Goal: Check status: Check status

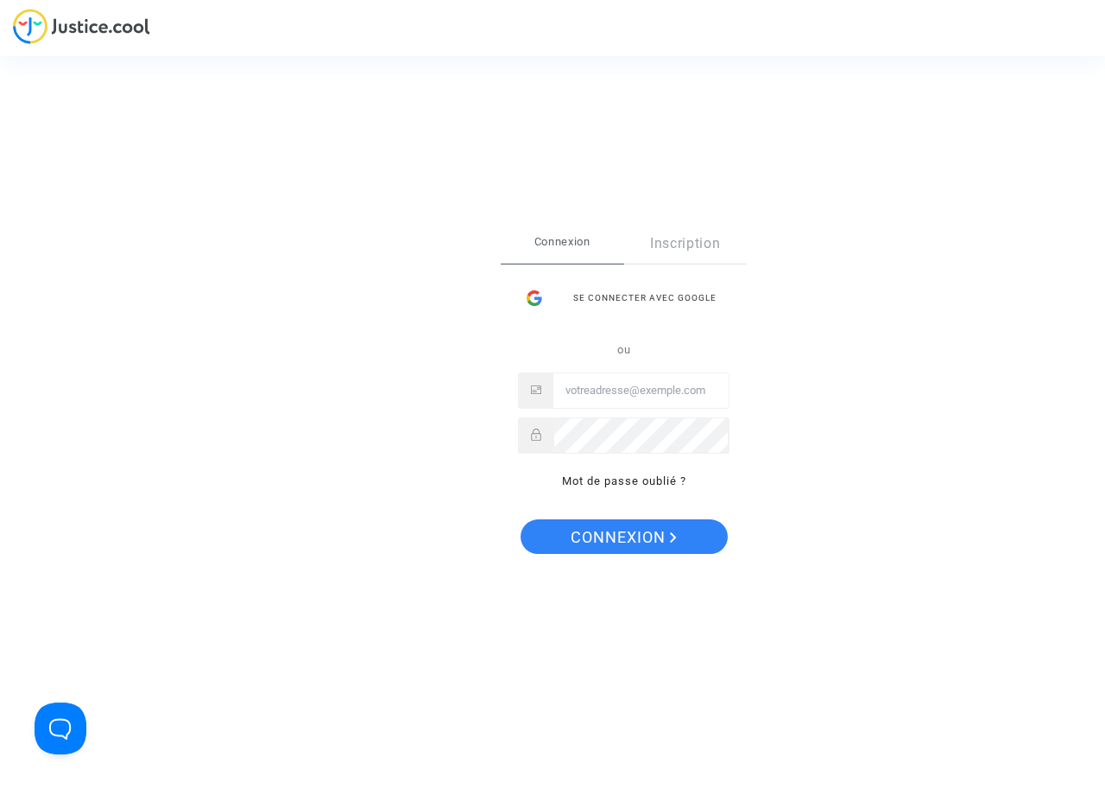
type input "[PERSON_NAME][EMAIL_ADDRESS][DOMAIN_NAME]"
click at [618, 550] on span "Connexion" at bounding box center [624, 537] width 106 height 36
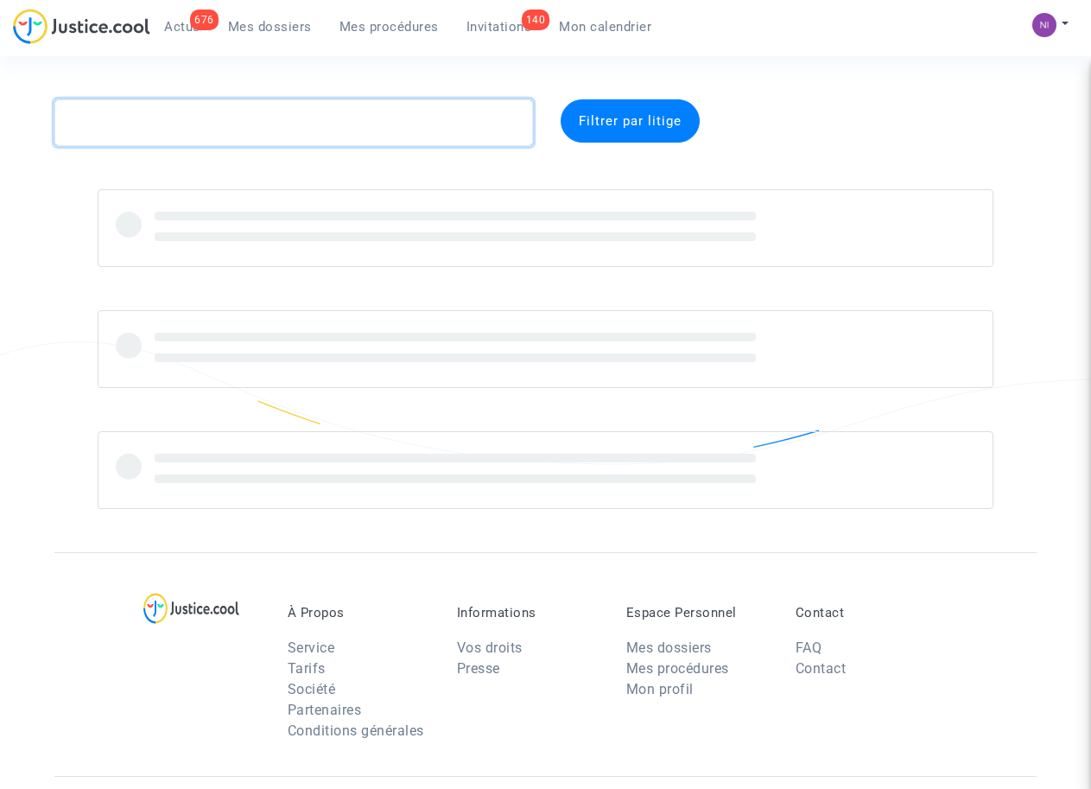
click at [226, 129] on textarea at bounding box center [293, 122] width 478 height 47
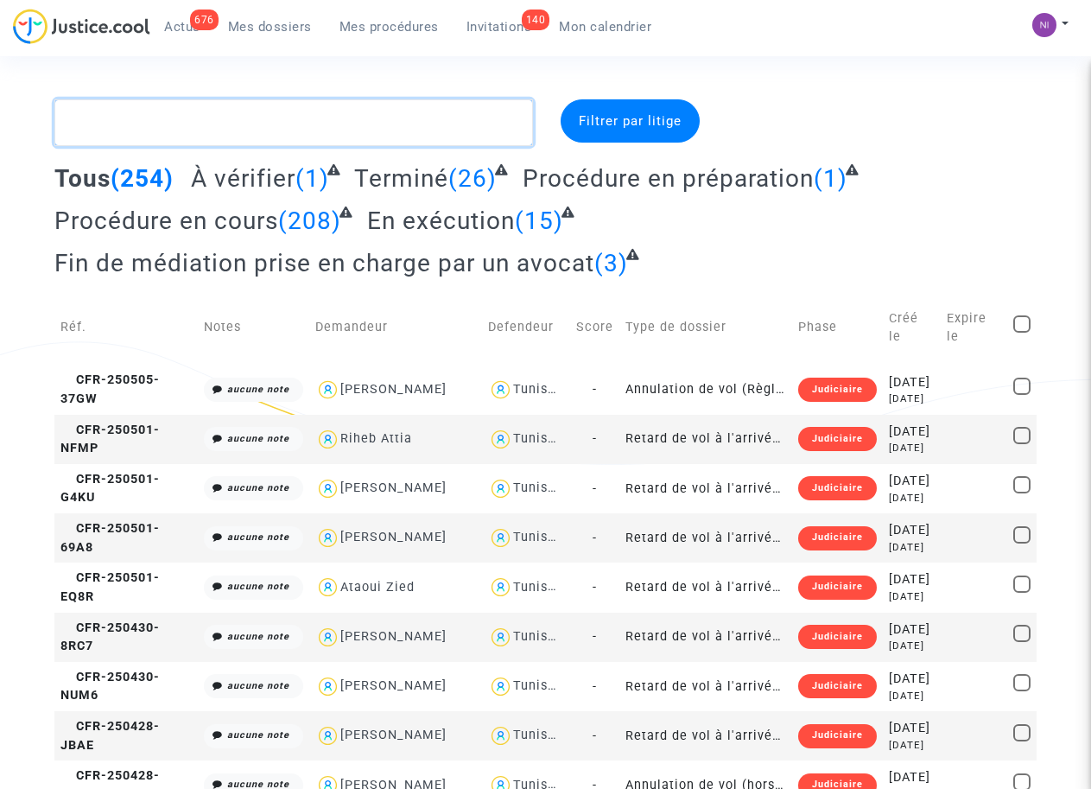
click at [133, 116] on textarea at bounding box center [293, 122] width 478 height 47
paste textarea "CFR-250710-MP7J"
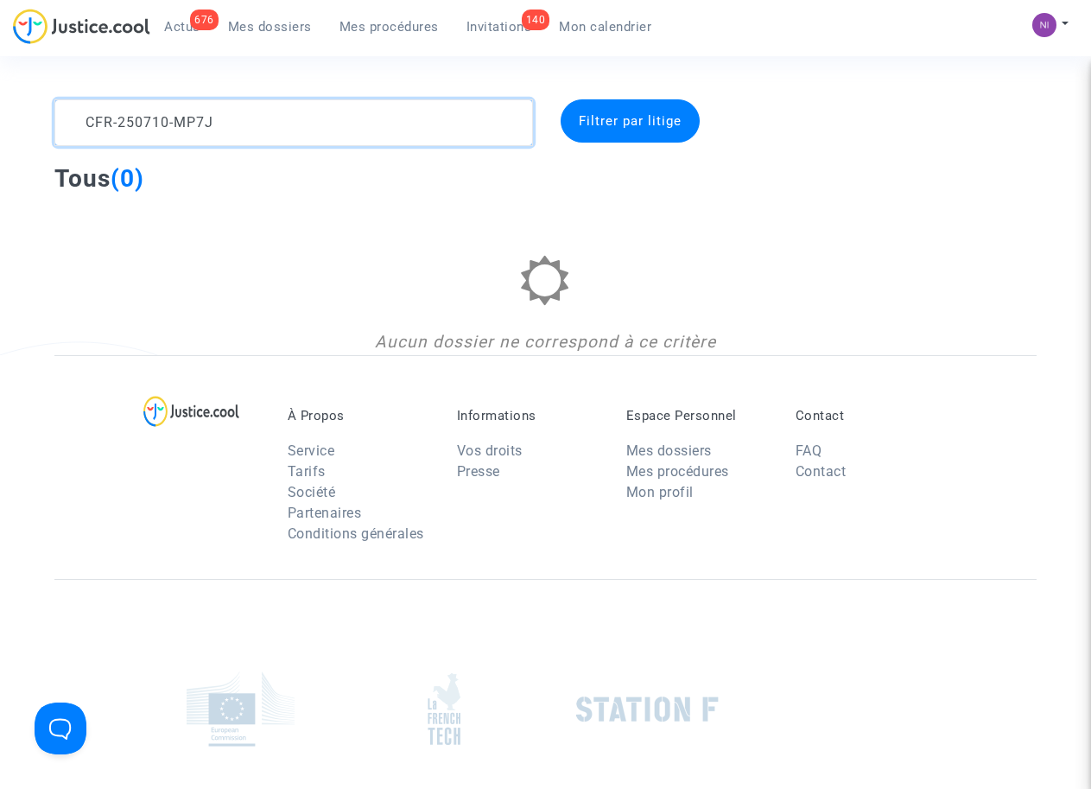
type textarea "CFR-250710-MP7J"
